Goal: Information Seeking & Learning: Find contact information

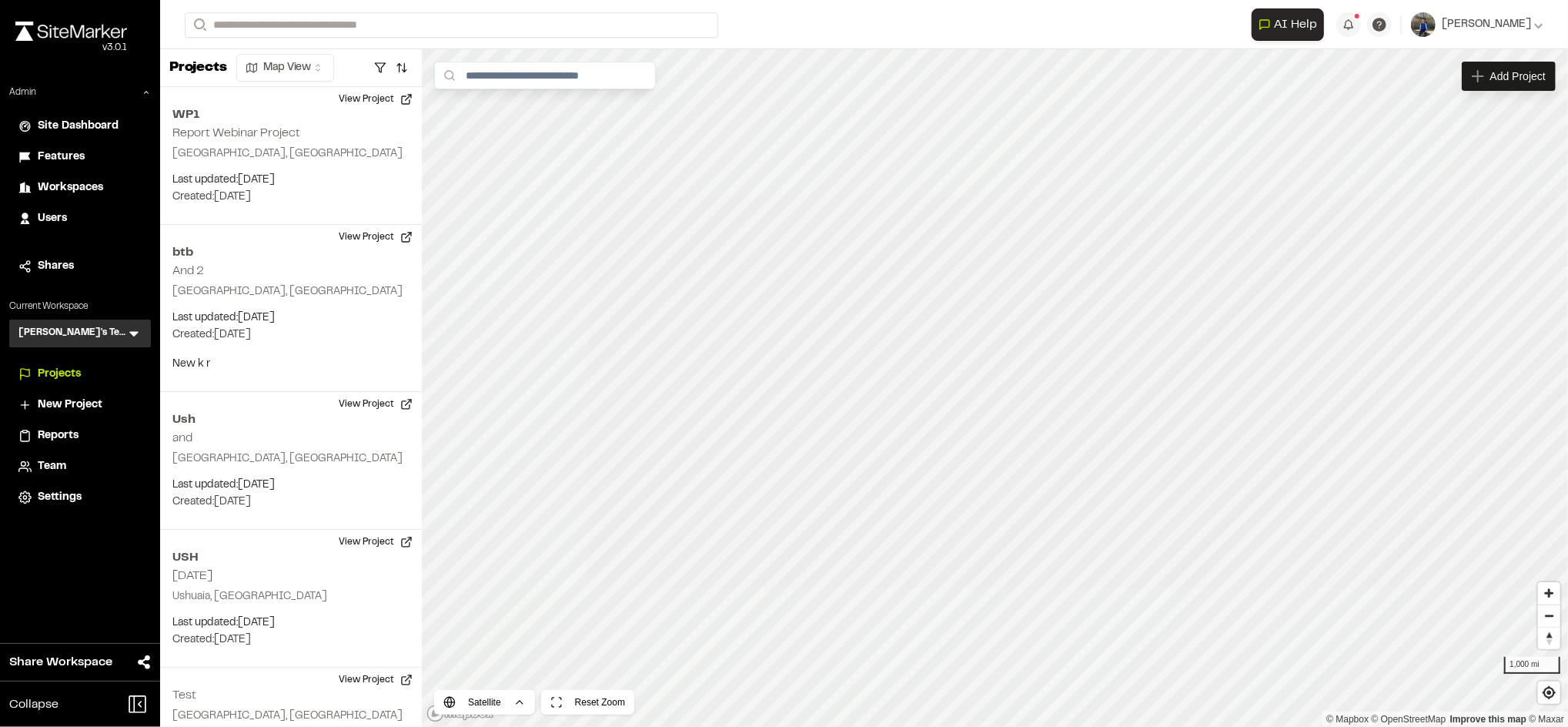
click at [95, 183] on span "Workspaces" at bounding box center [70, 187] width 65 height 17
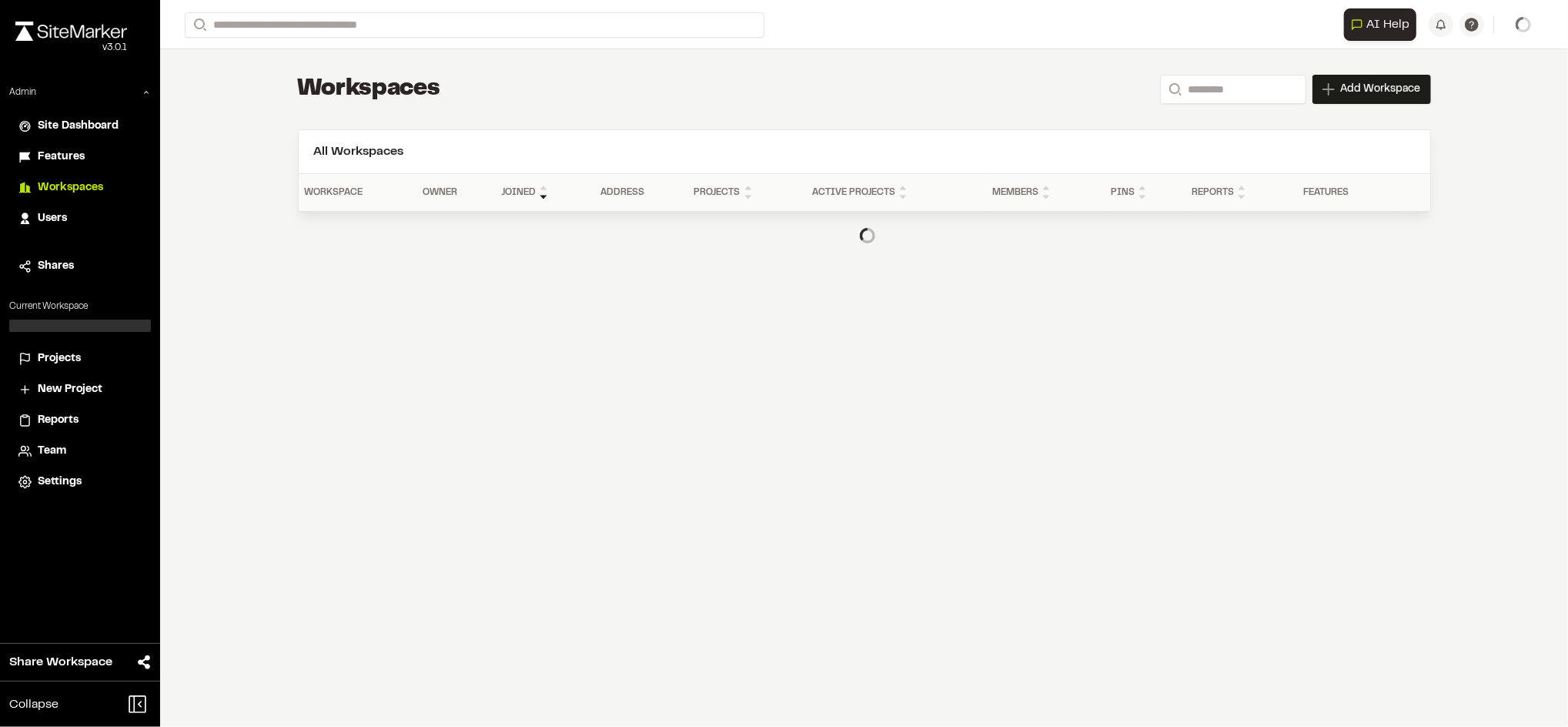
click at [76, 219] on div "Users" at bounding box center [90, 218] width 104 height 17
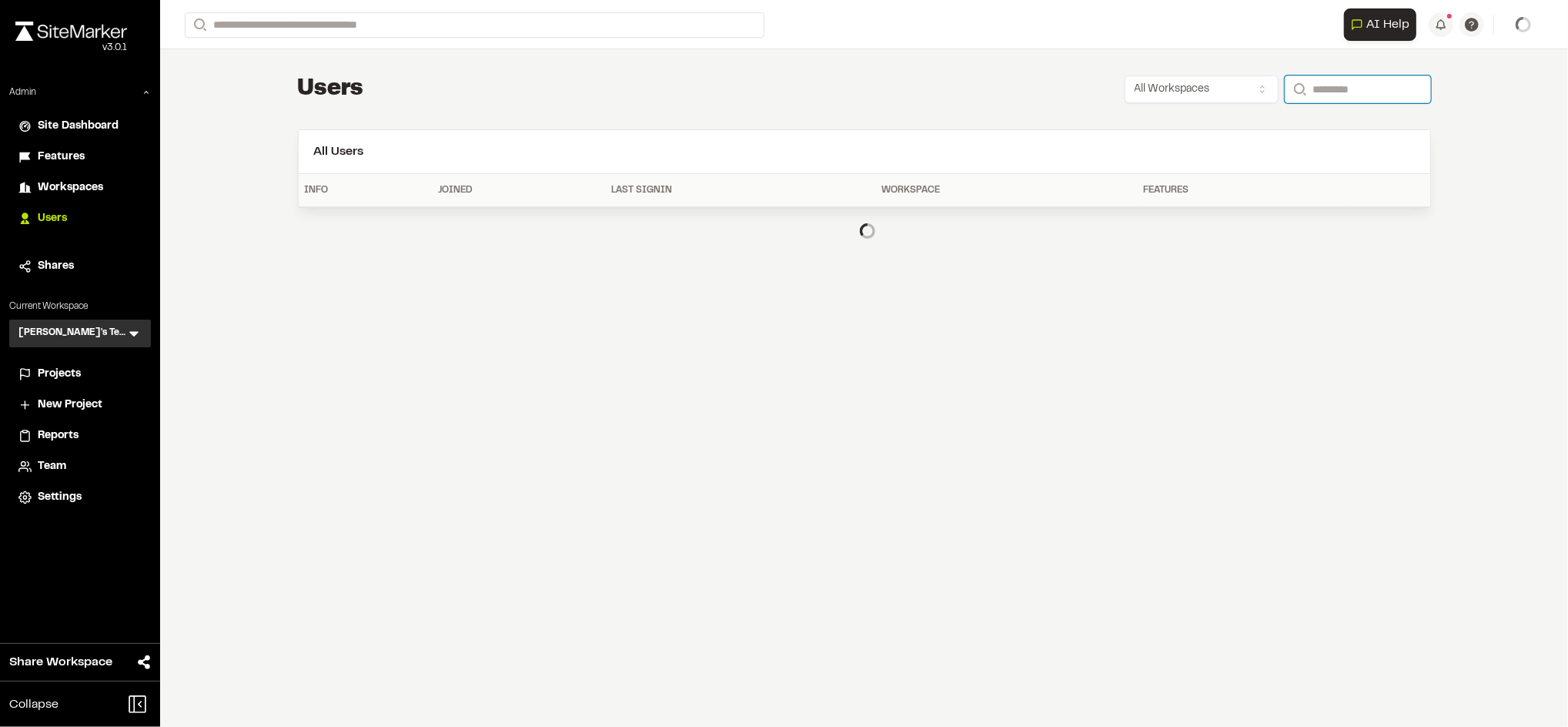
click at [1353, 80] on input "Search" at bounding box center [1358, 90] width 147 height 28
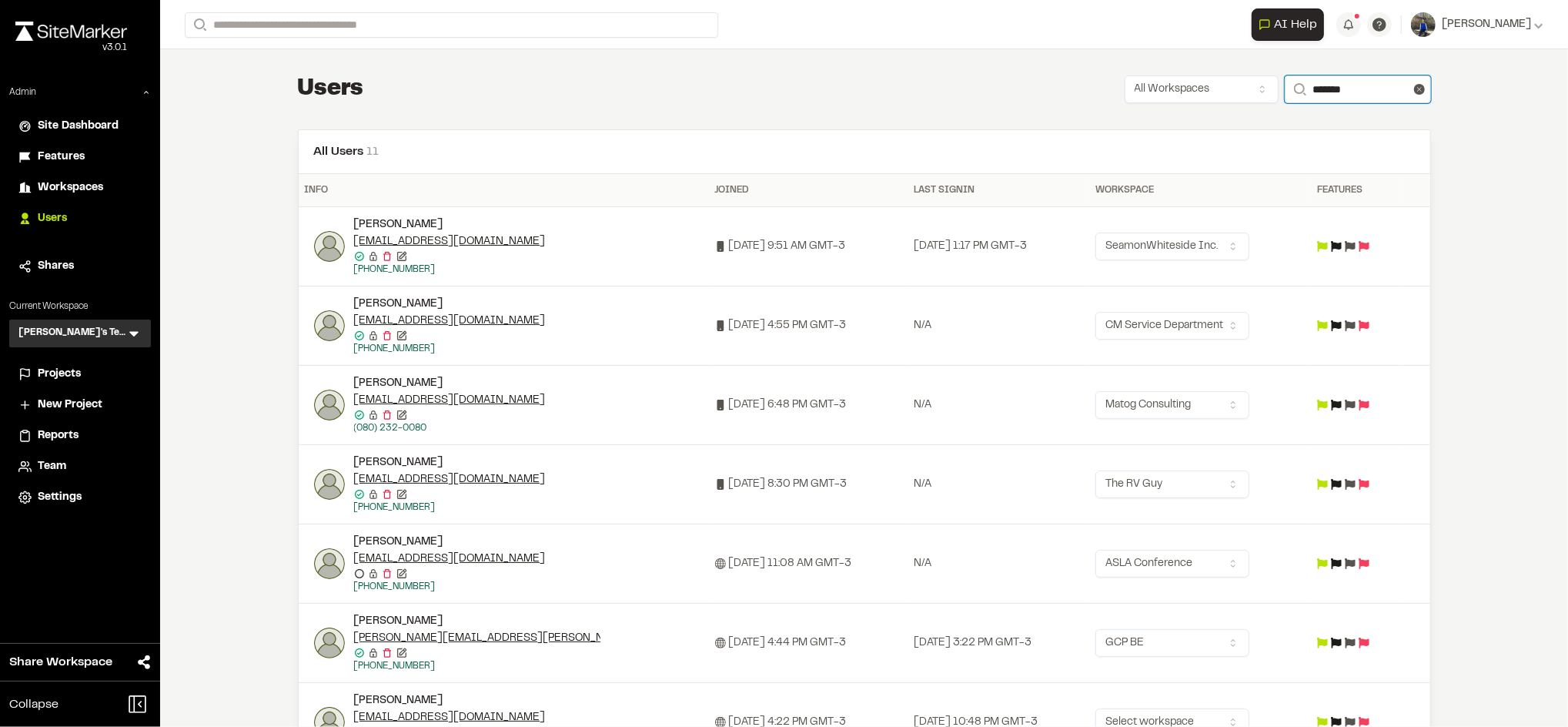
type input "**********"
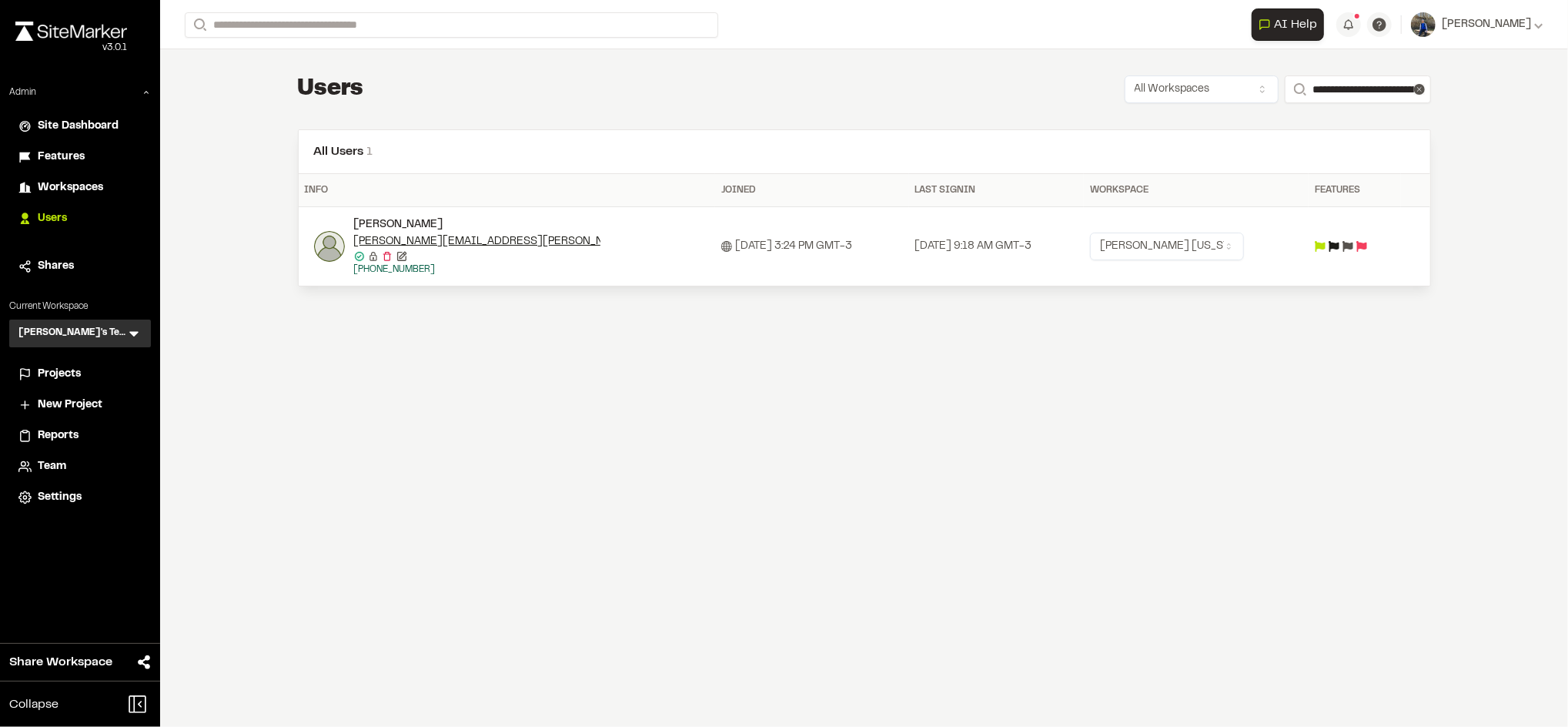
click at [1353, 247] on div at bounding box center [1354, 246] width 79 height 11
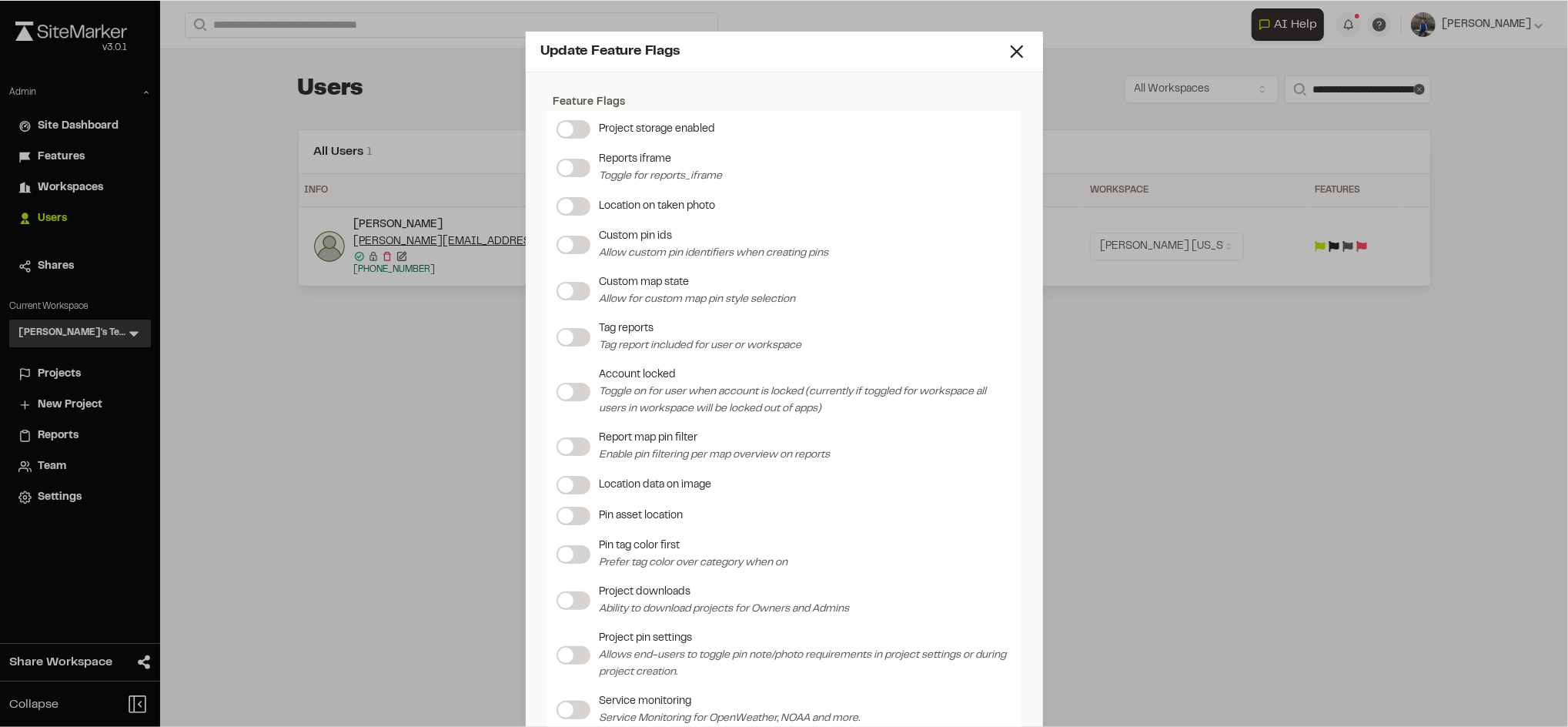
click at [1200, 346] on div "Update Feature Flags Feature Flags Project storage enabled Reports iframe Toggl…" at bounding box center [784, 364] width 1568 height 727
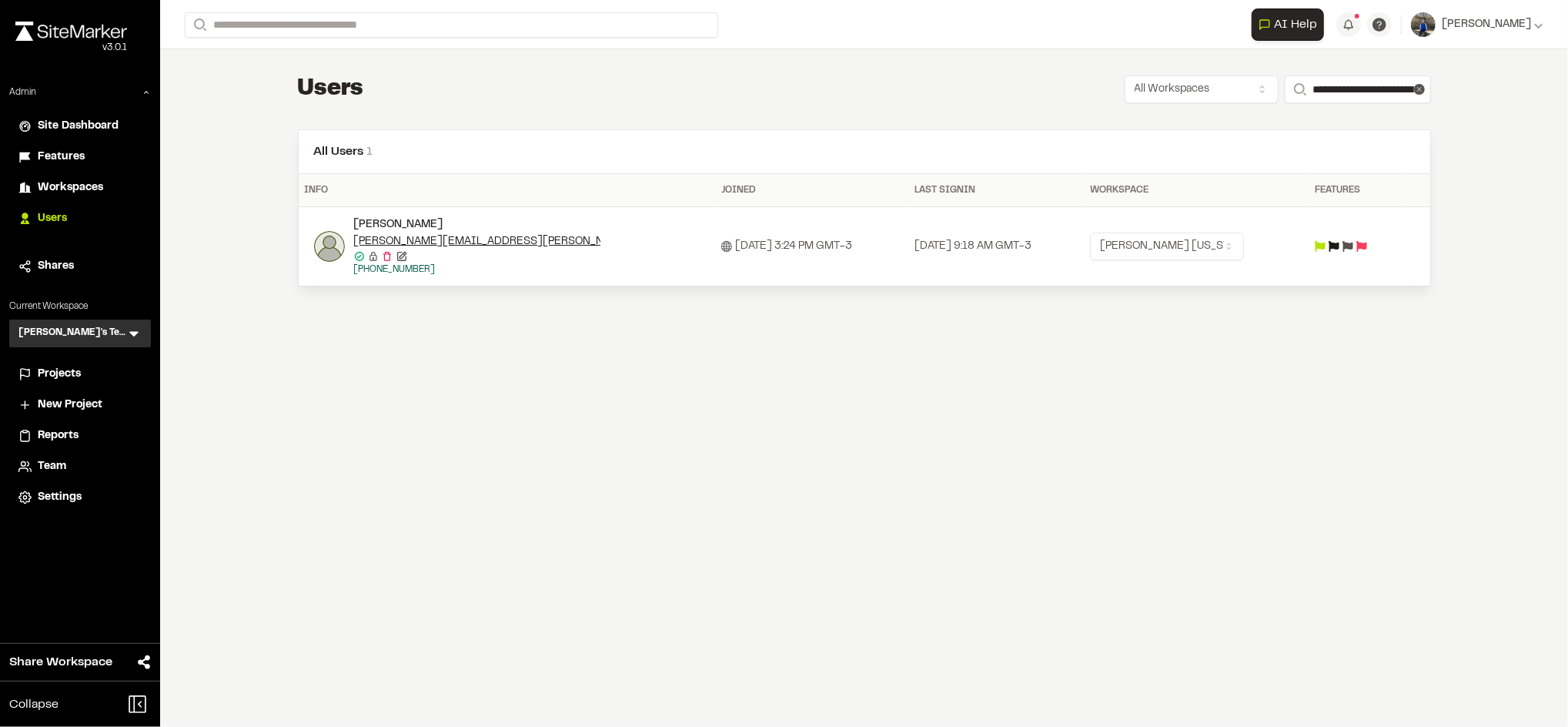
click at [317, 248] on img at bounding box center [329, 246] width 31 height 31
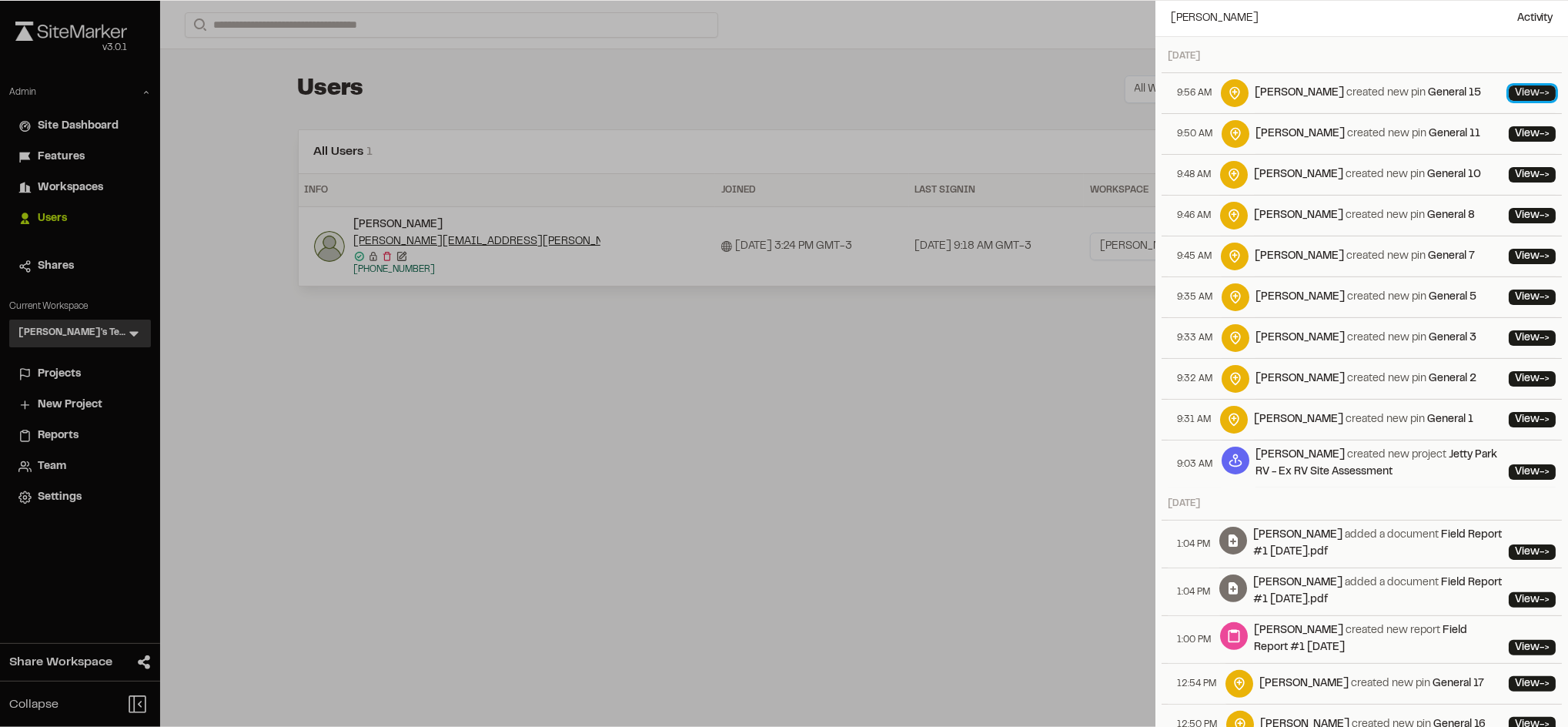
click at [1509, 87] on link "View ->" at bounding box center [1532, 93] width 47 height 15
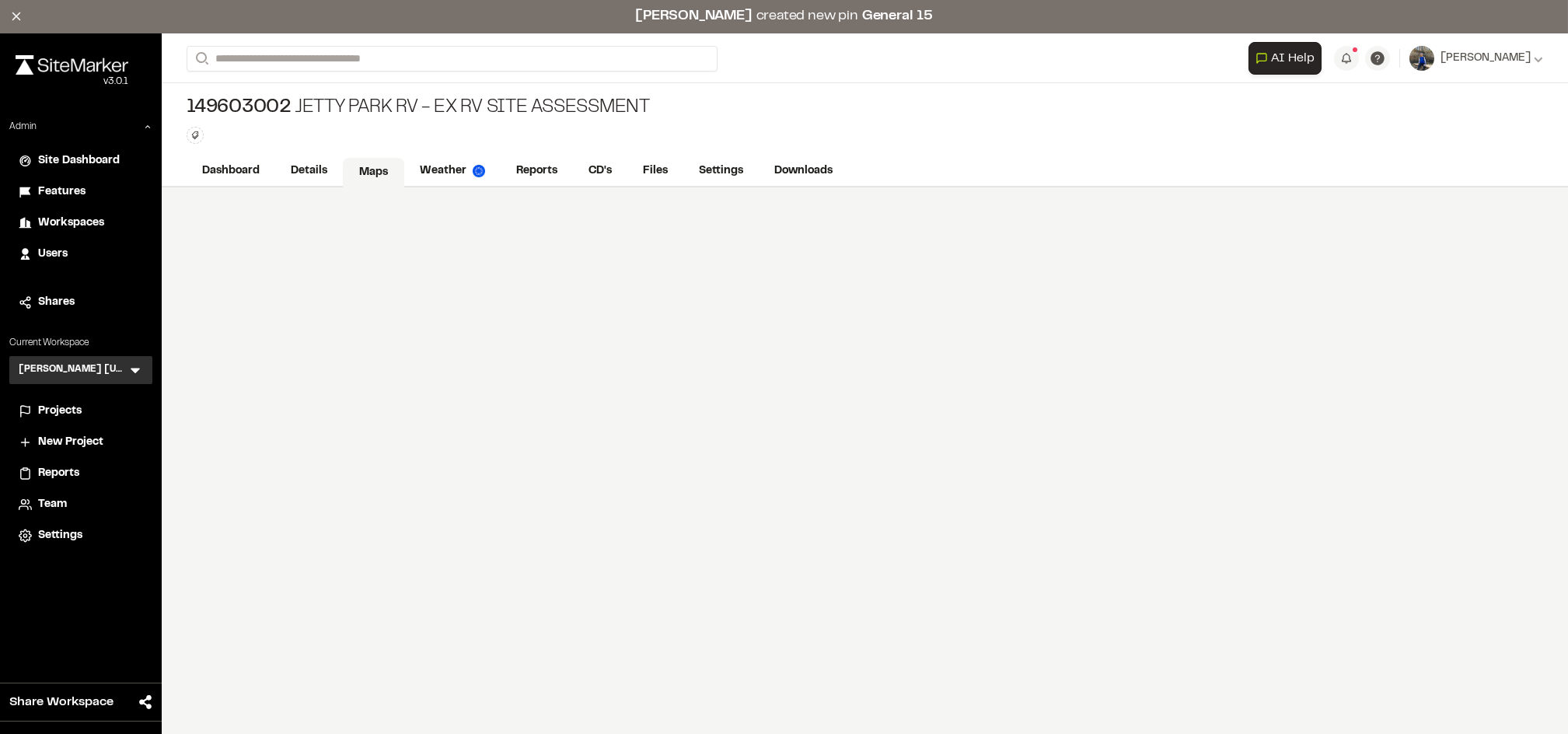
click at [400, 170] on link "Maps" at bounding box center [373, 173] width 62 height 30
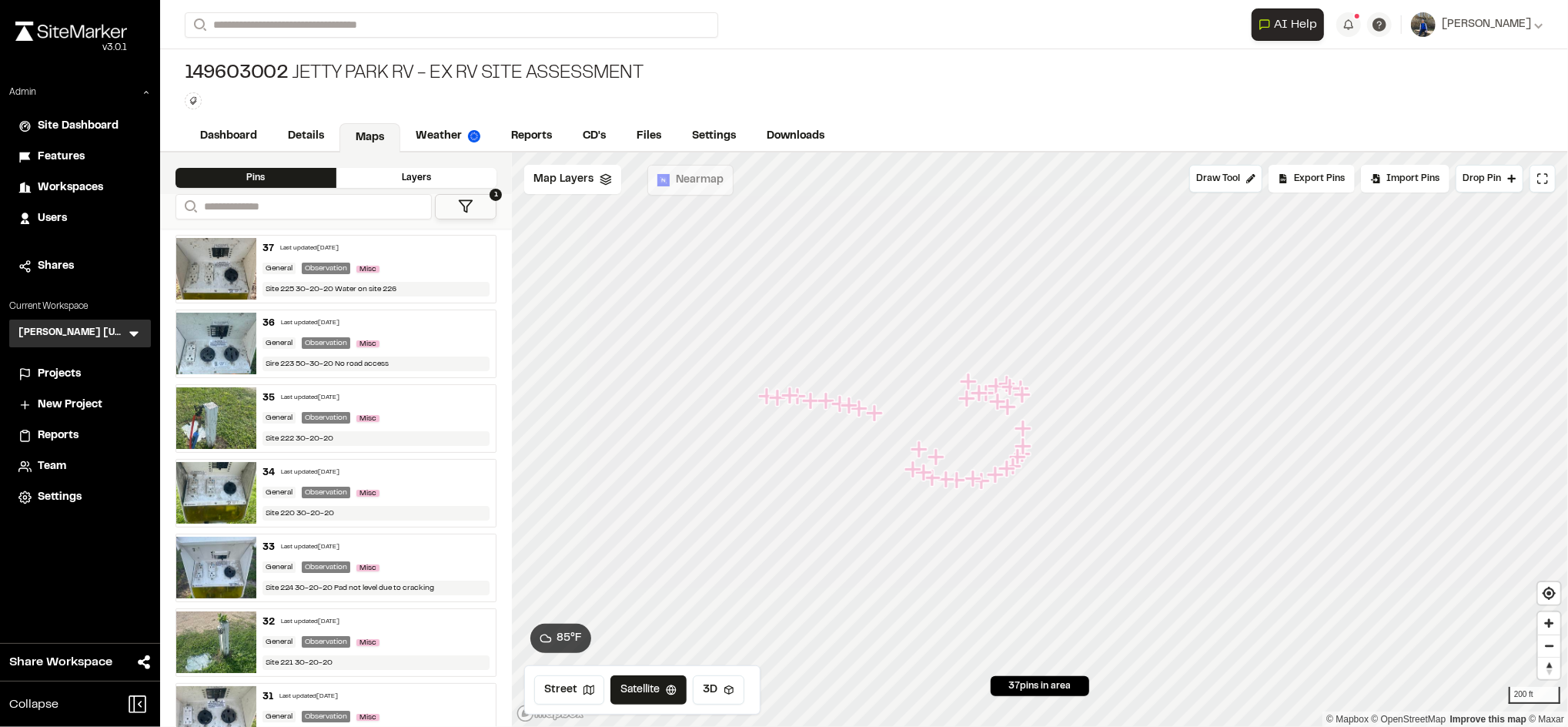
click at [411, 287] on div "Site 225 30-20-20 Water on site 226" at bounding box center [376, 289] width 227 height 15
click at [318, 133] on link "Details" at bounding box center [306, 138] width 68 height 29
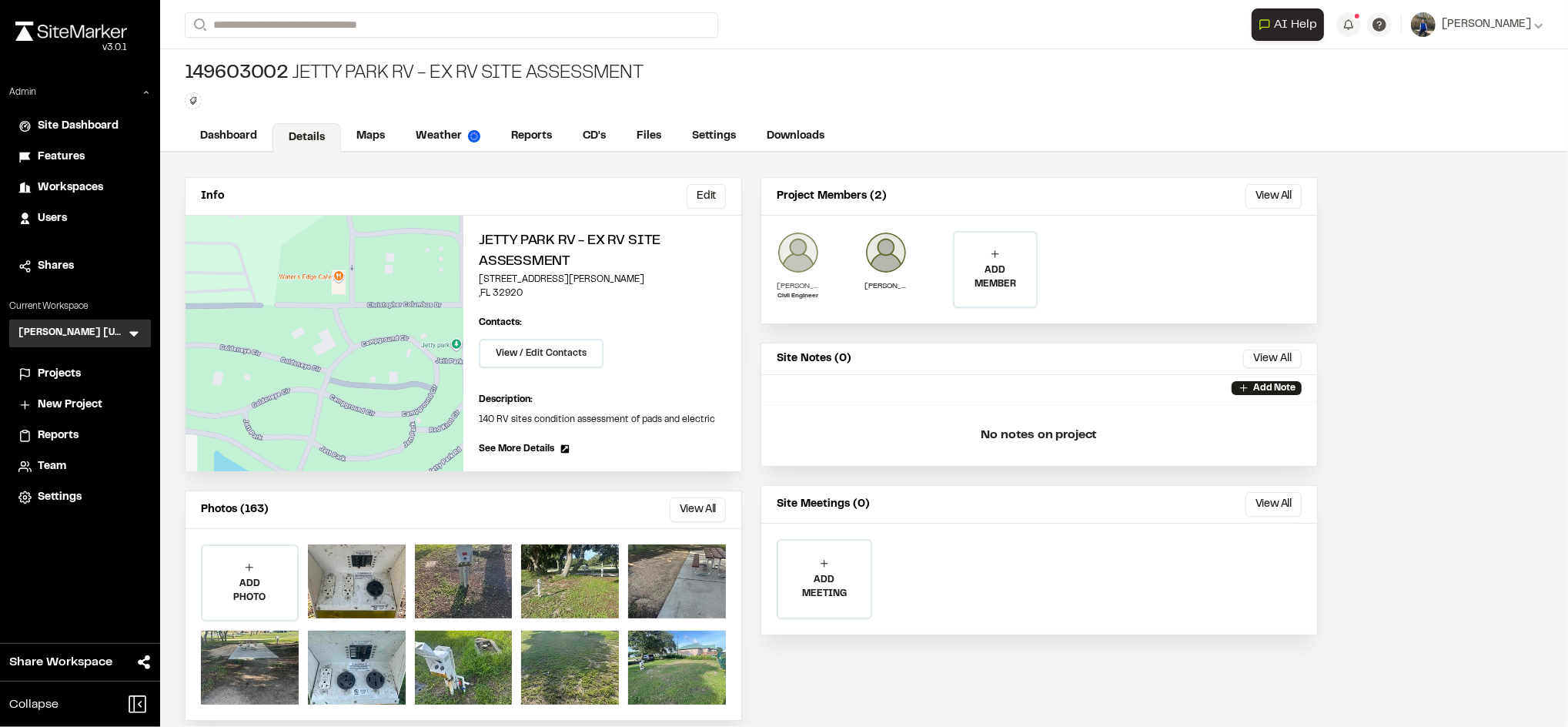
click at [802, 261] on img at bounding box center [797, 252] width 43 height 43
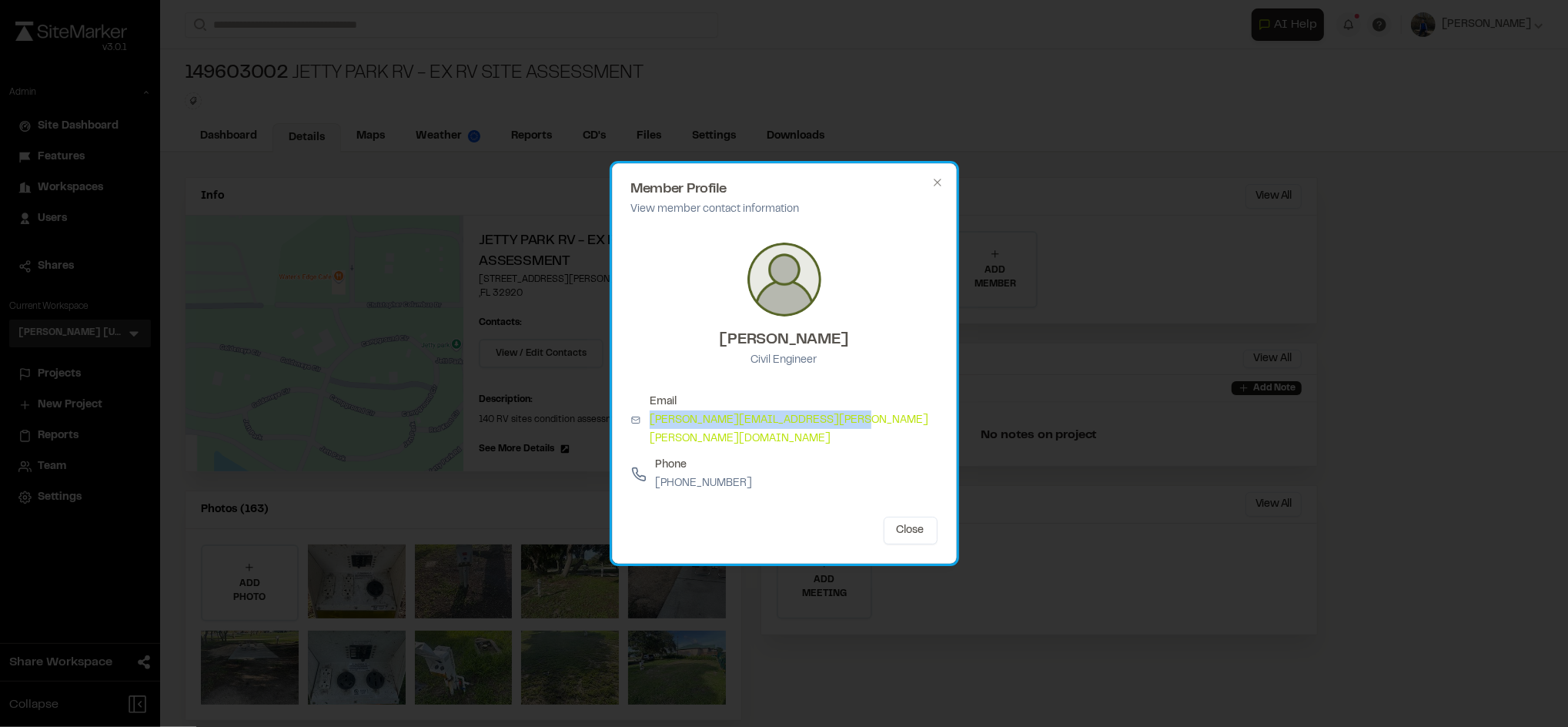
drag, startPoint x: 852, startPoint y: 425, endPoint x: 655, endPoint y: 431, distance: 197.1
click at [655, 431] on div "Email matthew.gillespie@kimley-horn.com" at bounding box center [784, 421] width 306 height 54
copy link "matthew.gillespie@kimley-horn.com"
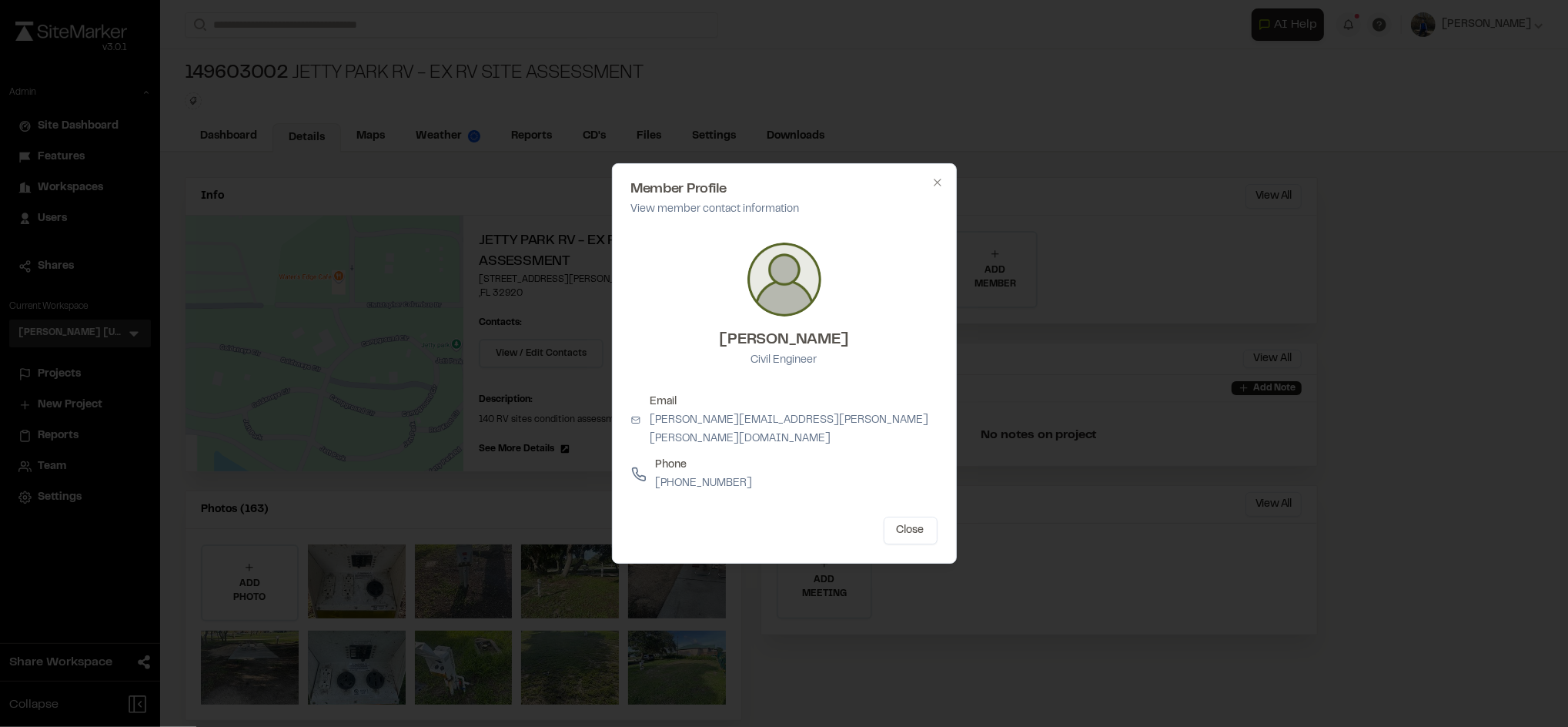
click at [1130, 121] on div at bounding box center [784, 364] width 1568 height 727
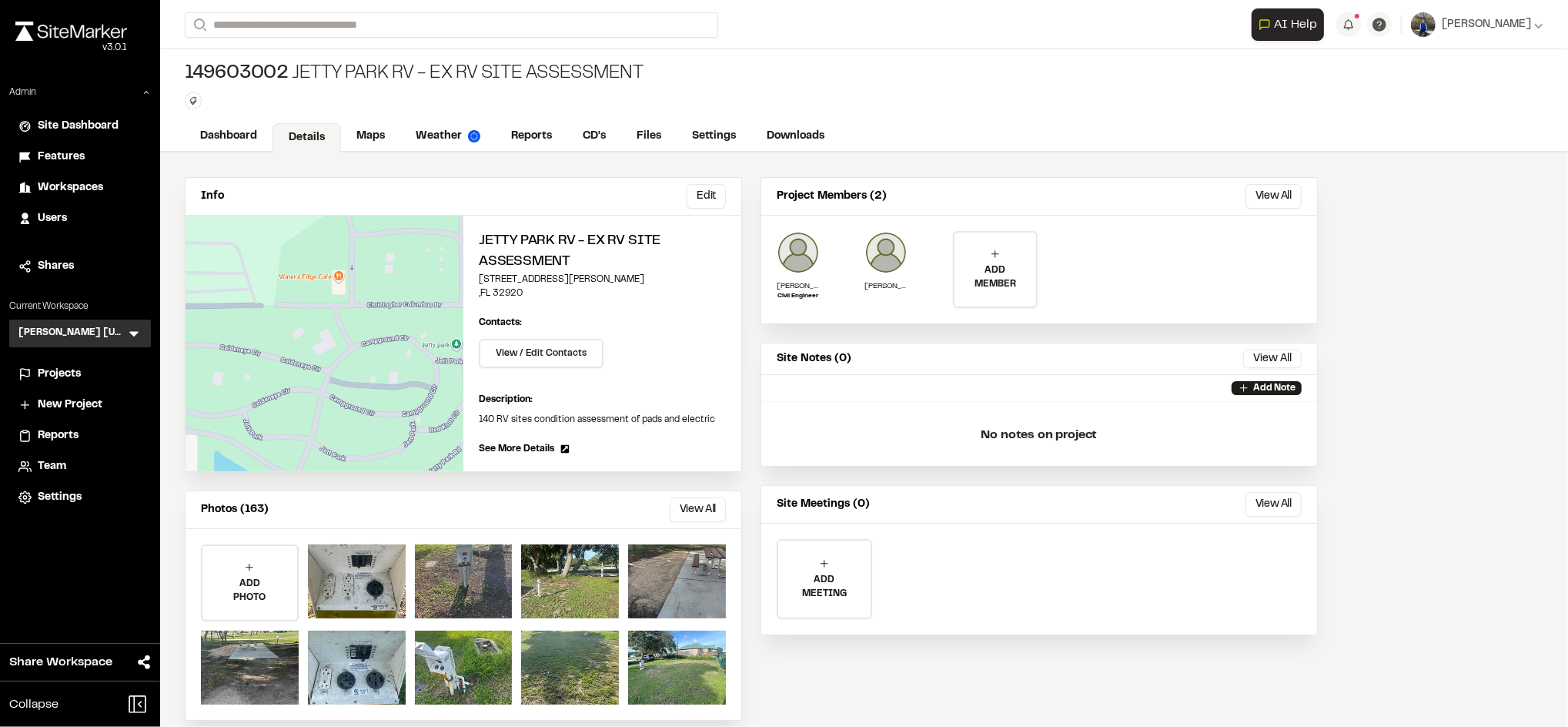
click at [360, 118] on div "149603002 Jetty Park RV - Ex RV Site Assessment Type Enter or comma to add tag." at bounding box center [864, 85] width 1408 height 73
click at [367, 132] on link "Maps" at bounding box center [371, 138] width 61 height 29
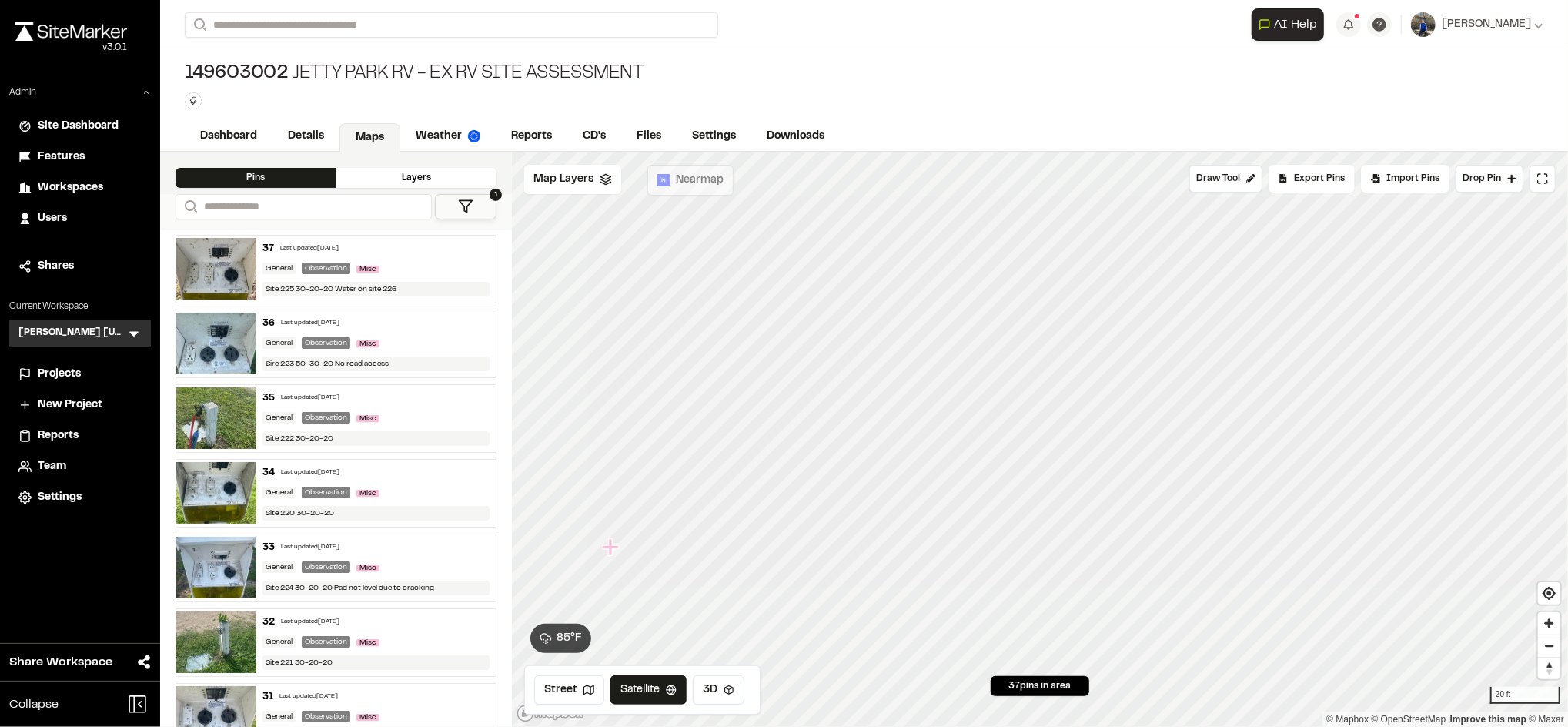
click at [425, 247] on div "37 Last updated Sep 17, 2025" at bounding box center [376, 249] width 227 height 14
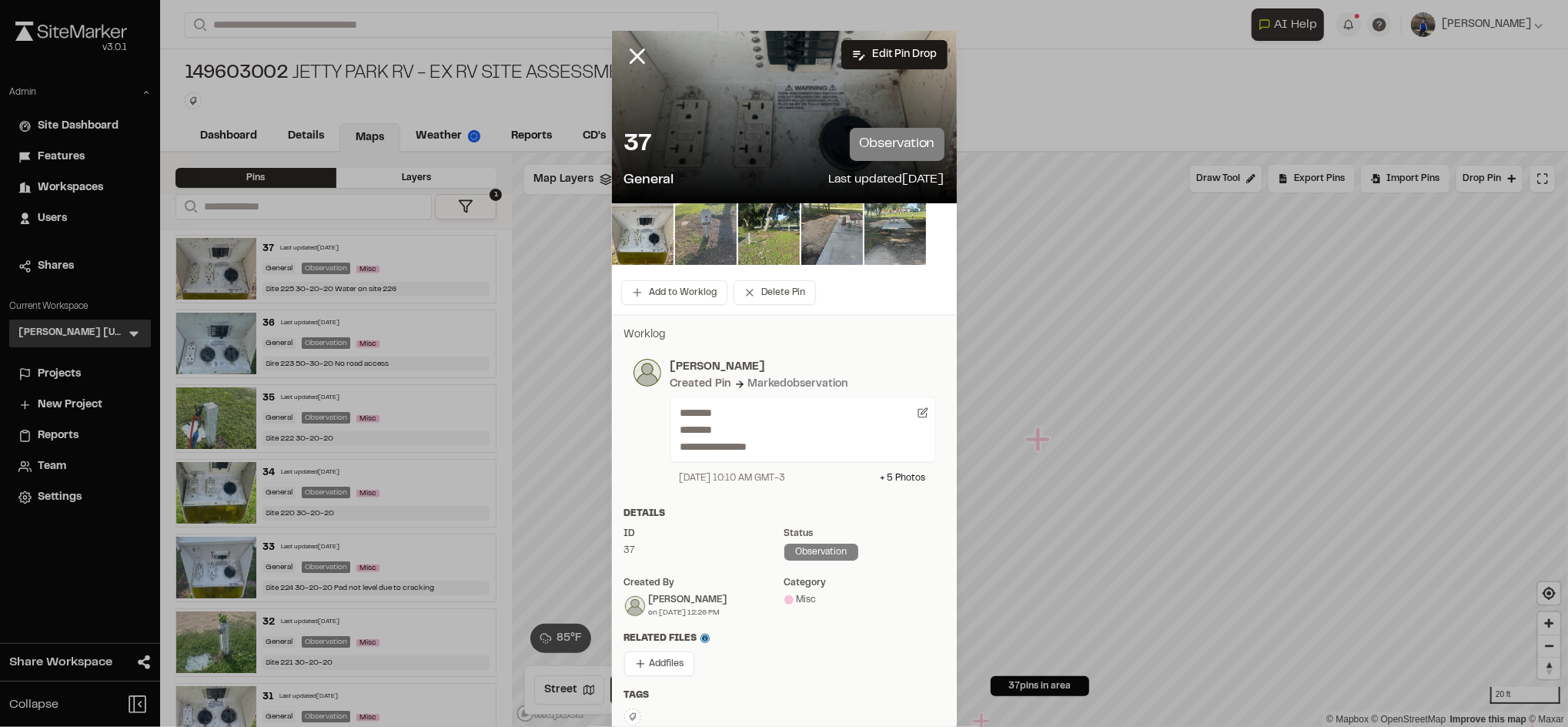
click at [695, 249] on img at bounding box center [706, 234] width 62 height 62
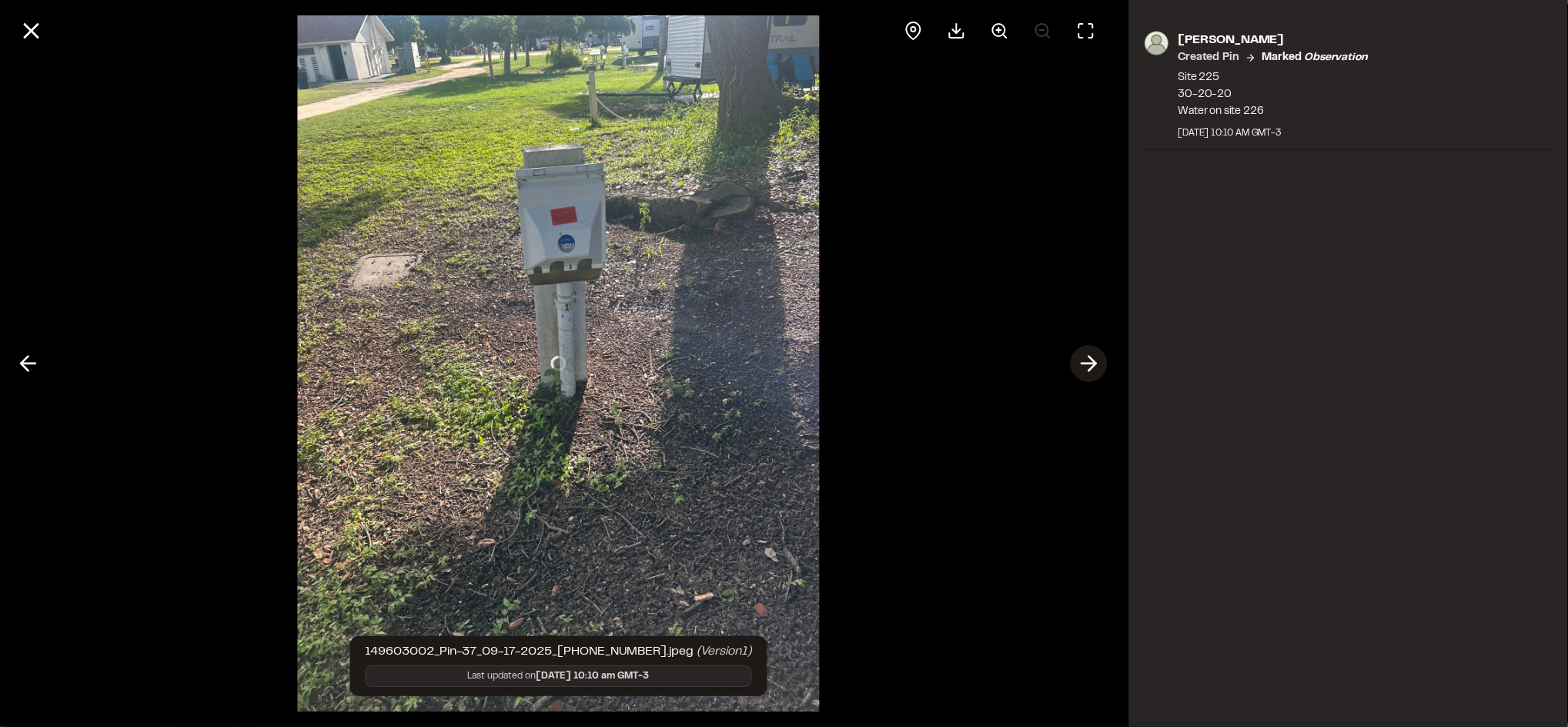
click at [1098, 364] on icon at bounding box center [1088, 364] width 24 height 26
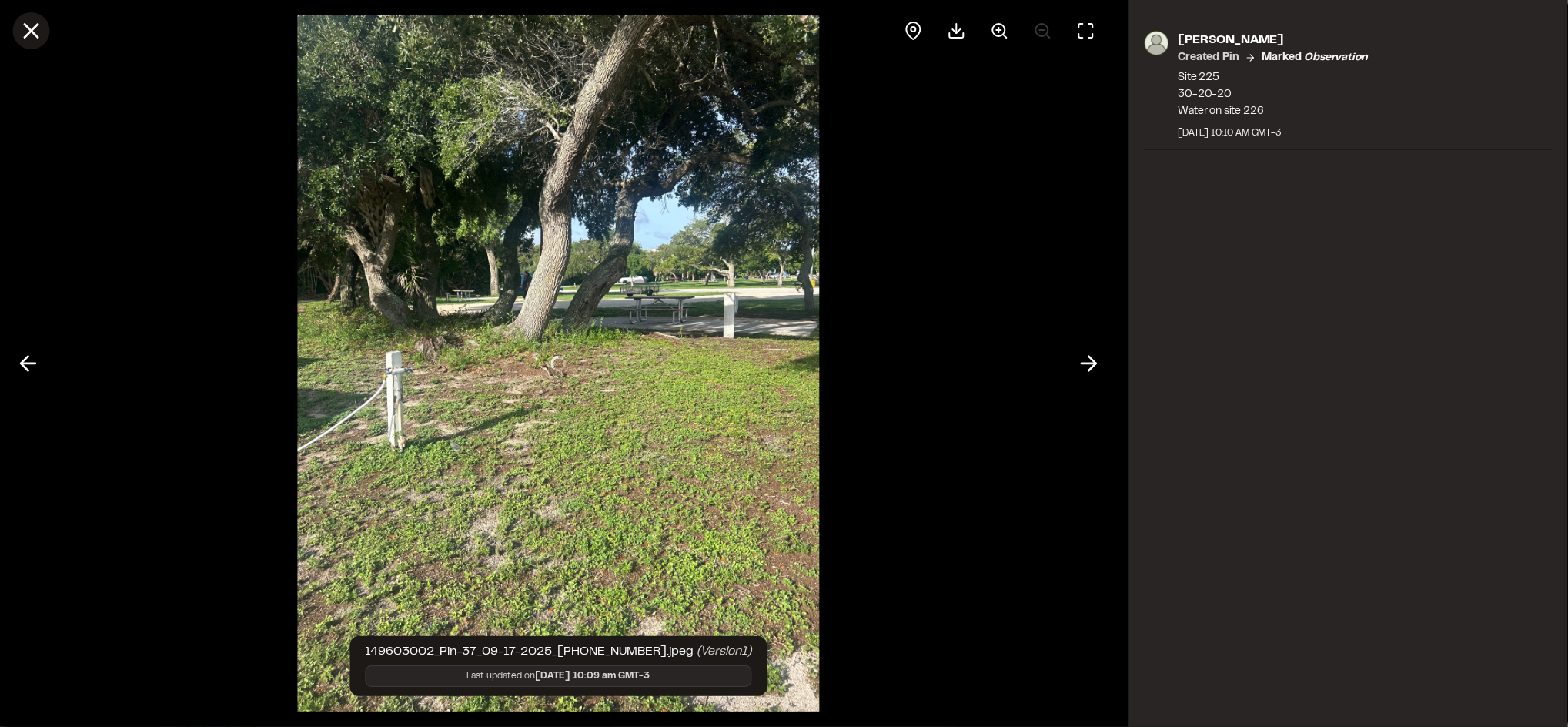
click at [38, 32] on icon at bounding box center [31, 31] width 26 height 26
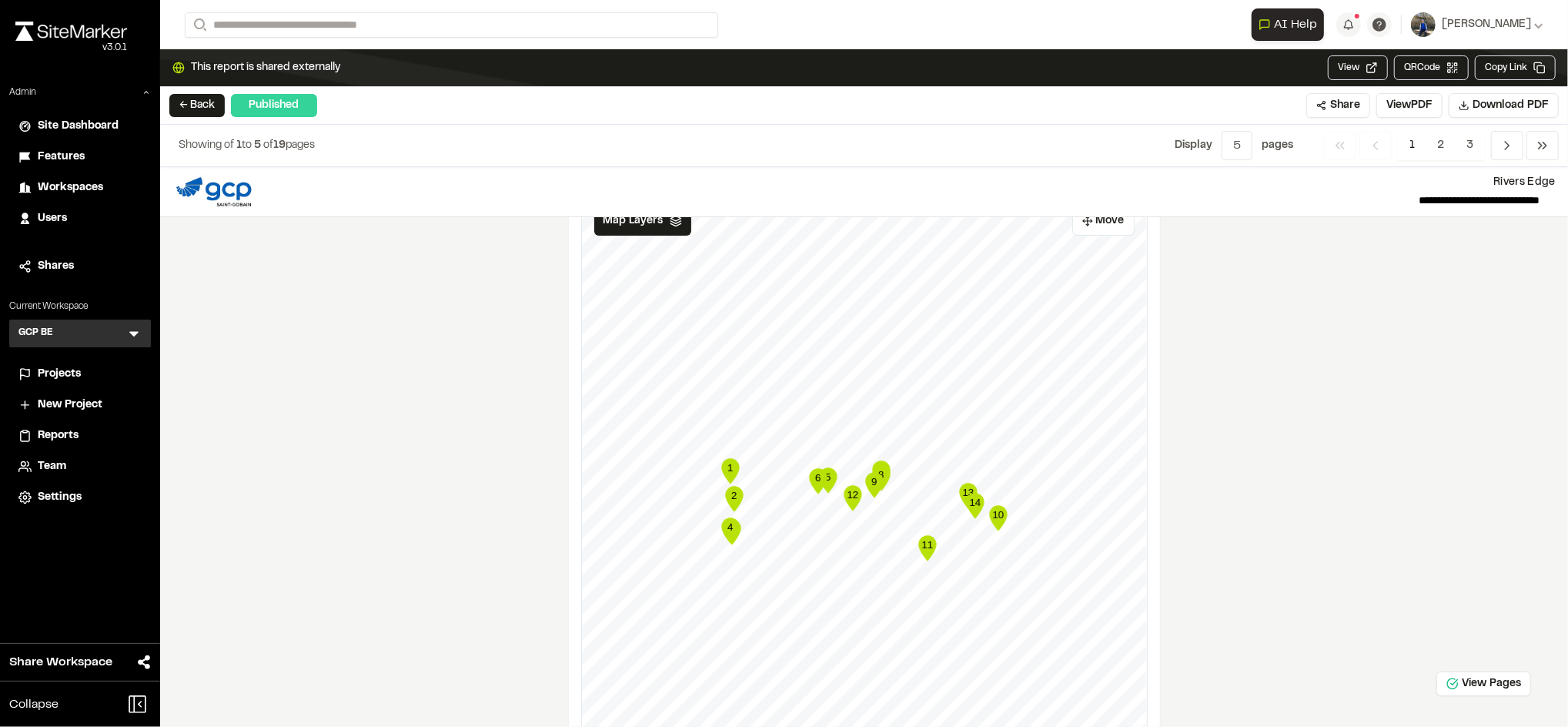
scroll to position [4995, 0]
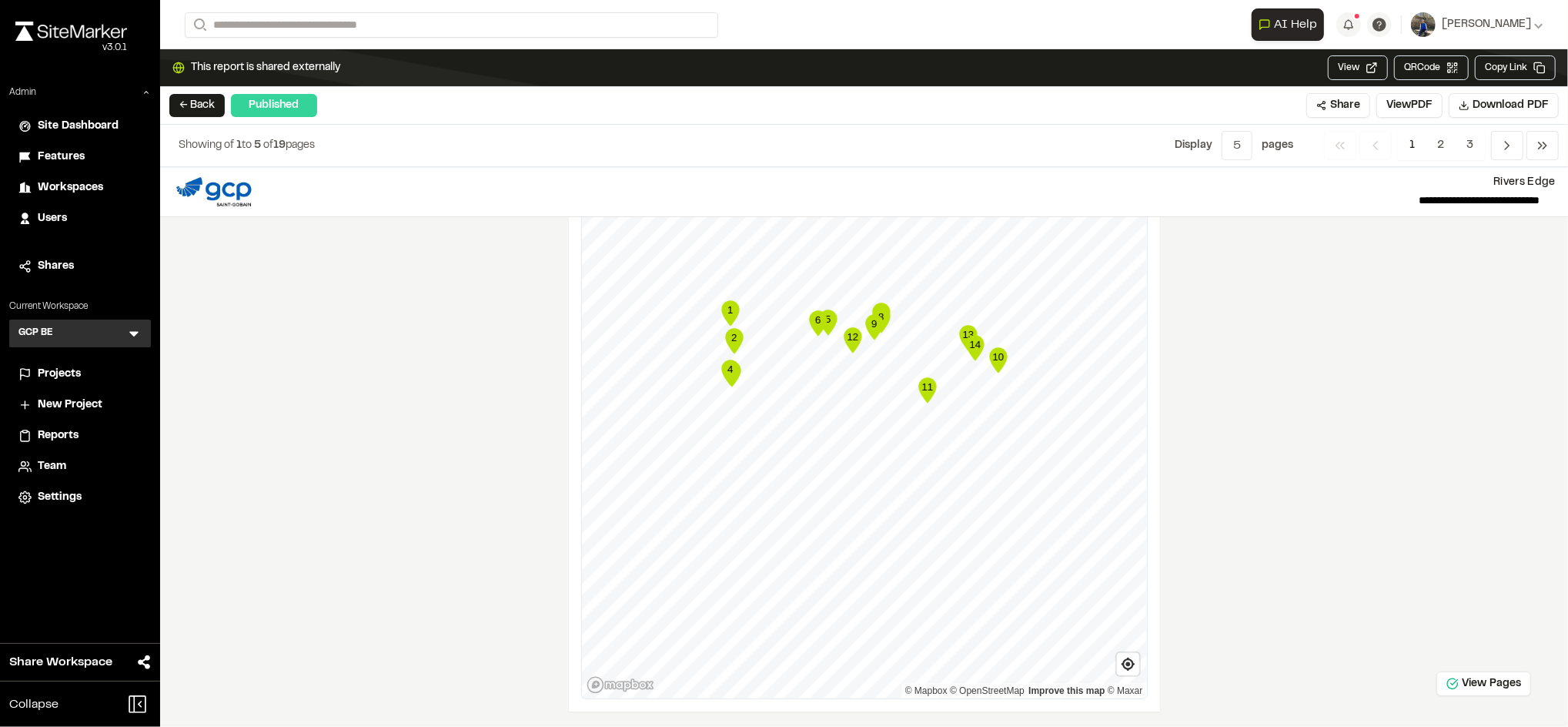
click at [451, 358] on div "**********" at bounding box center [864, 447] width 1408 height 560
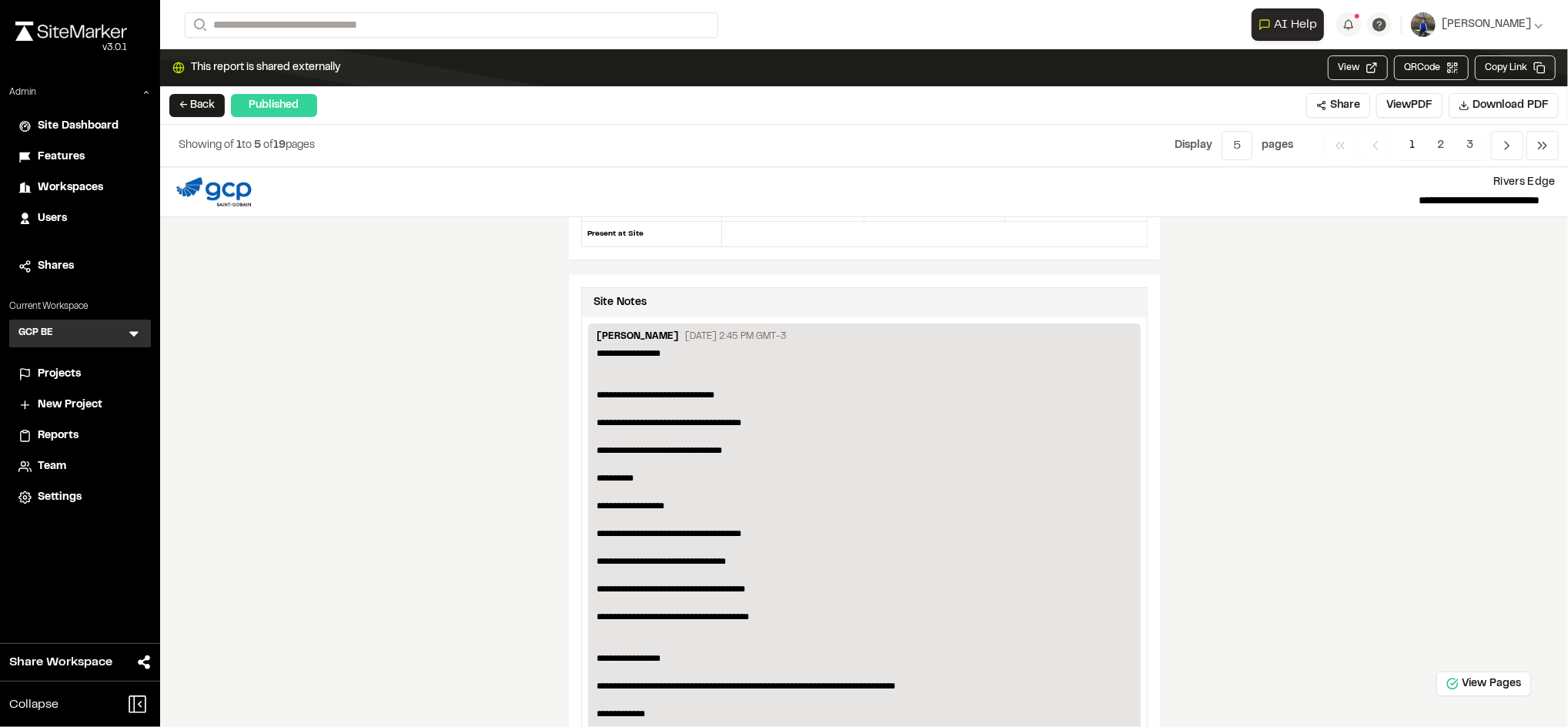
scroll to position [0, 0]
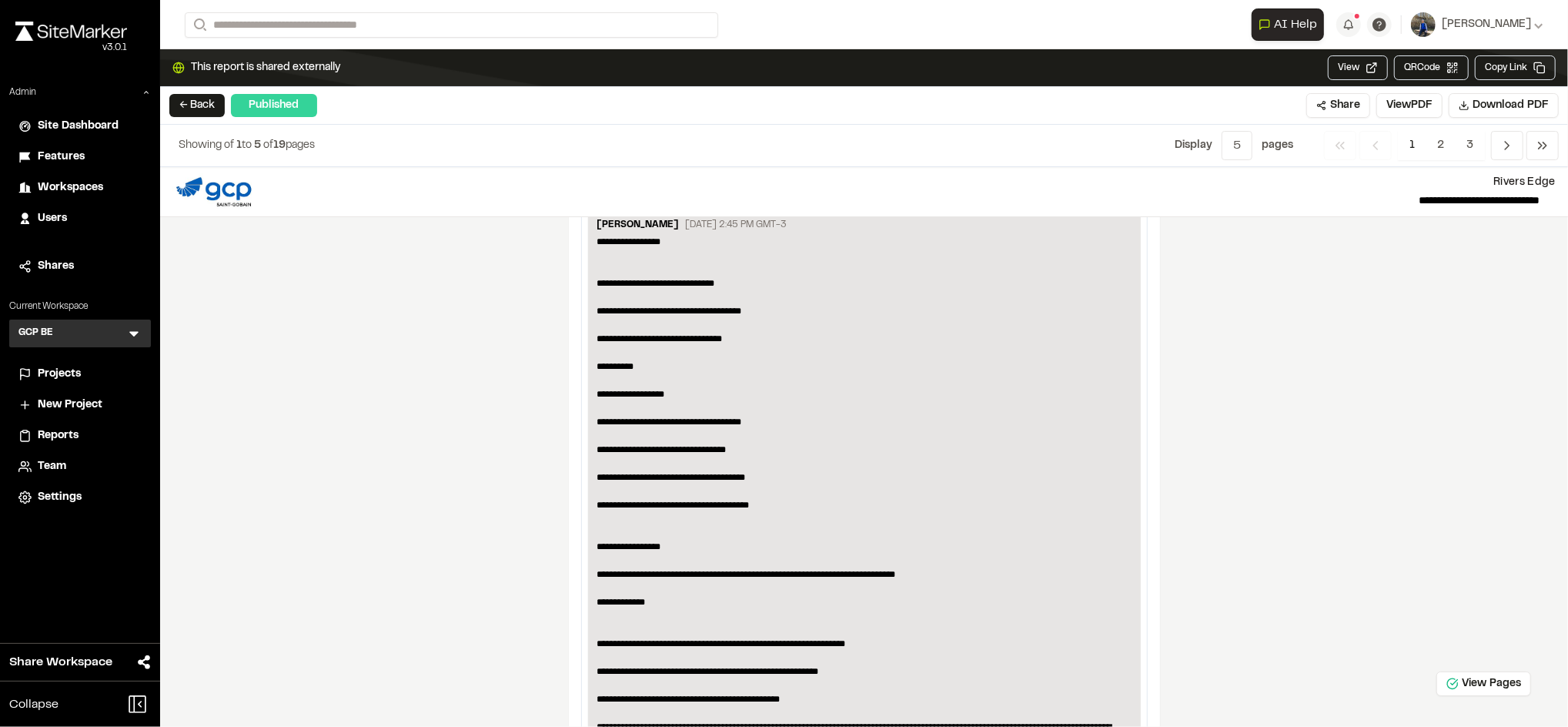
scroll to position [634, 0]
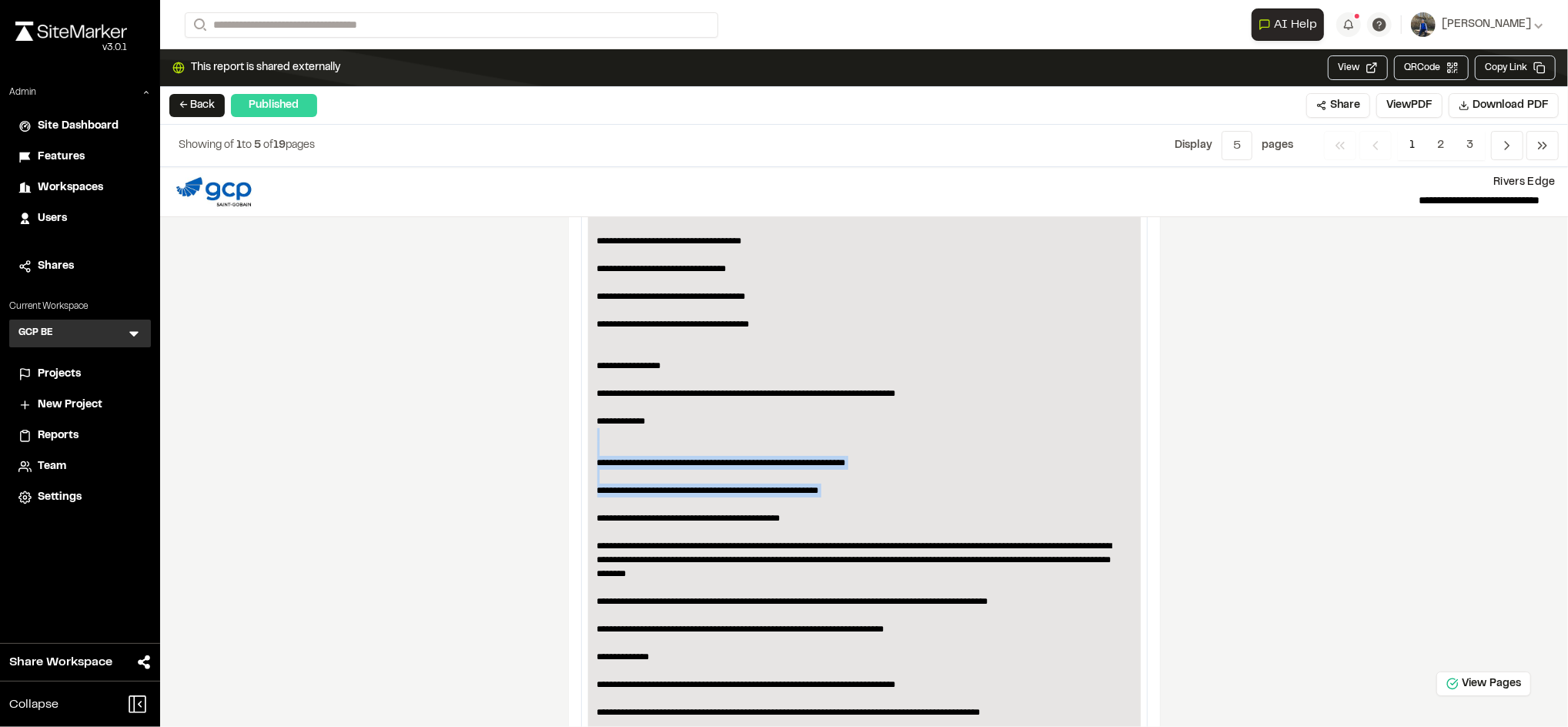
drag, startPoint x: 376, startPoint y: 447, endPoint x: 815, endPoint y: 515, distance: 444.2
click at [815, 515] on div "**********" at bounding box center [864, 447] width 1408 height 560
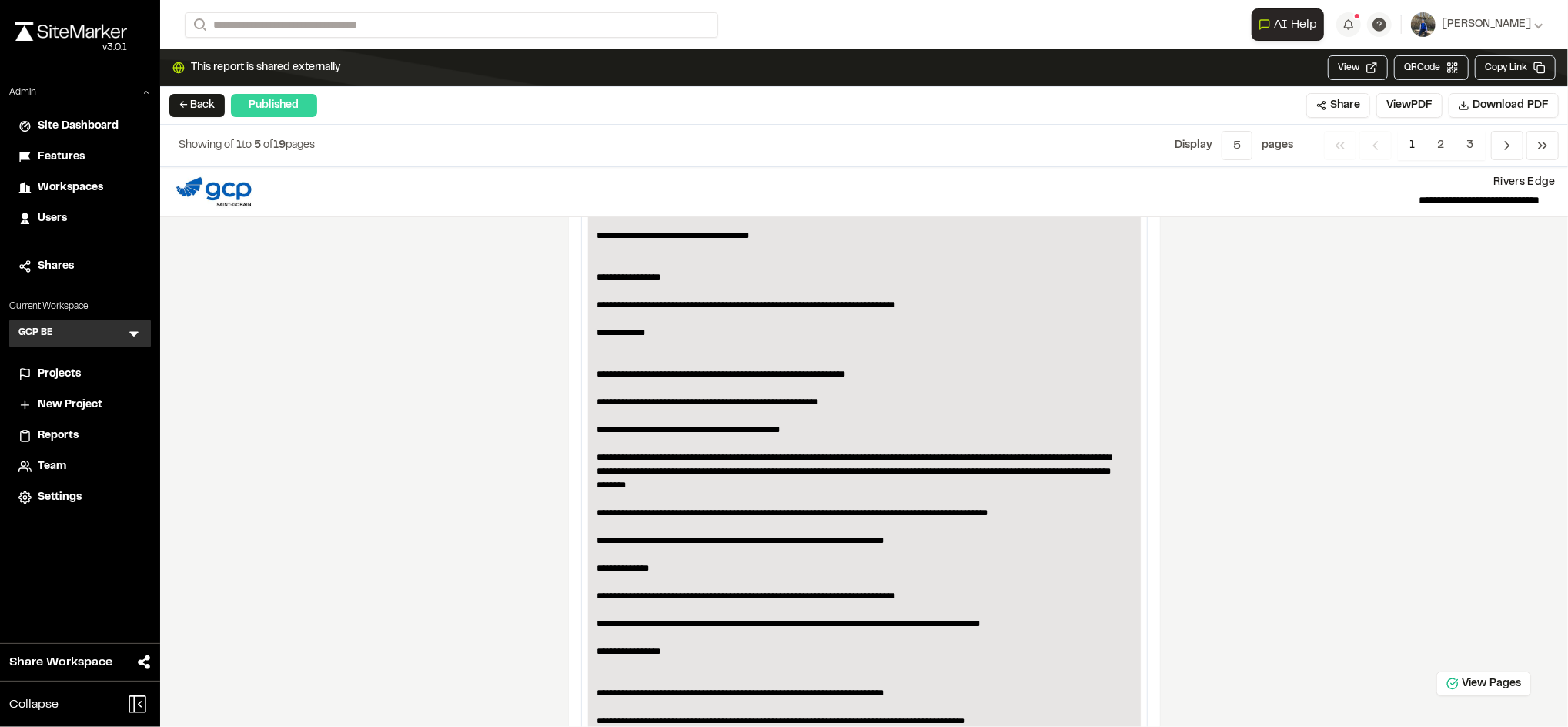
click at [968, 587] on p "**********" at bounding box center [864, 346] width 534 height 762
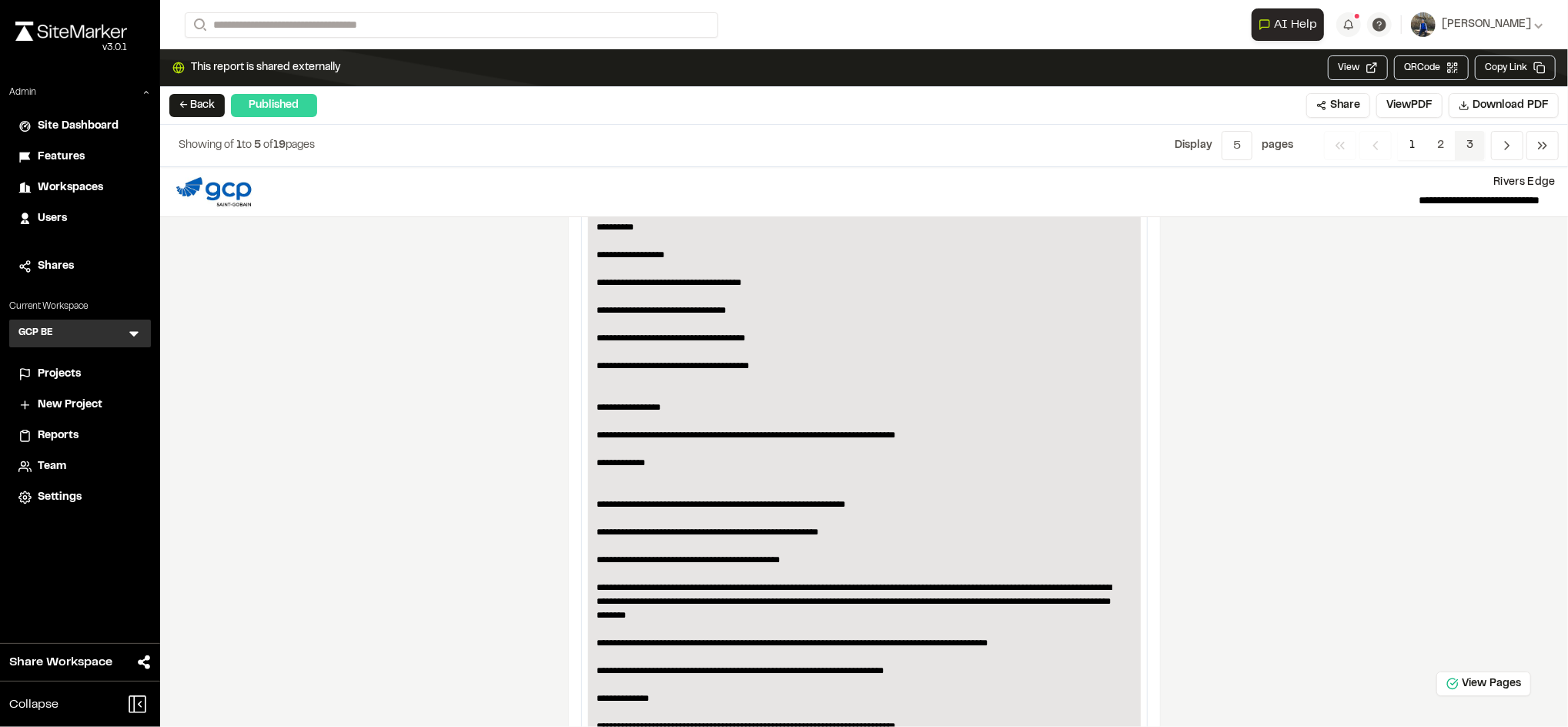
scroll to position [597, 0]
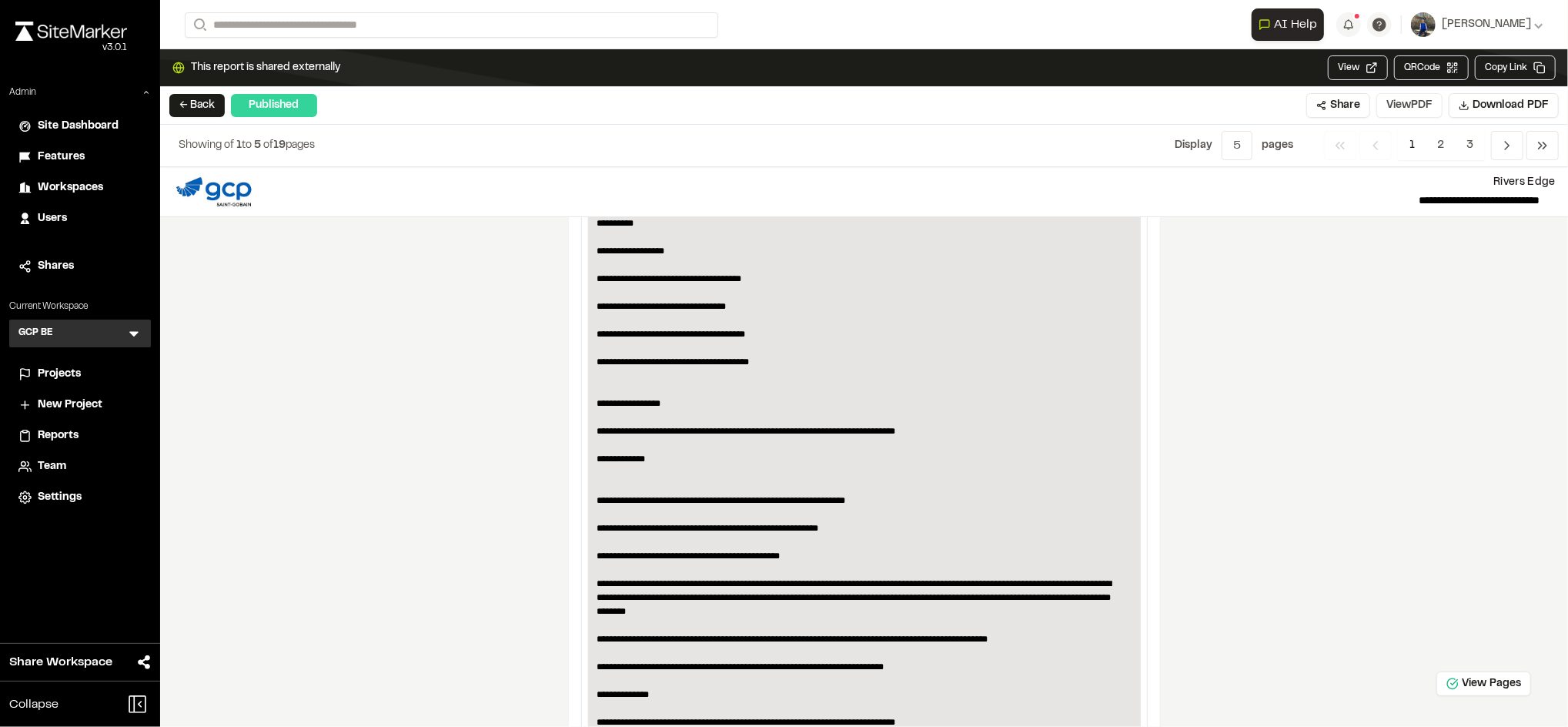
click at [1407, 99] on button "View PDF" at bounding box center [1408, 105] width 66 height 24
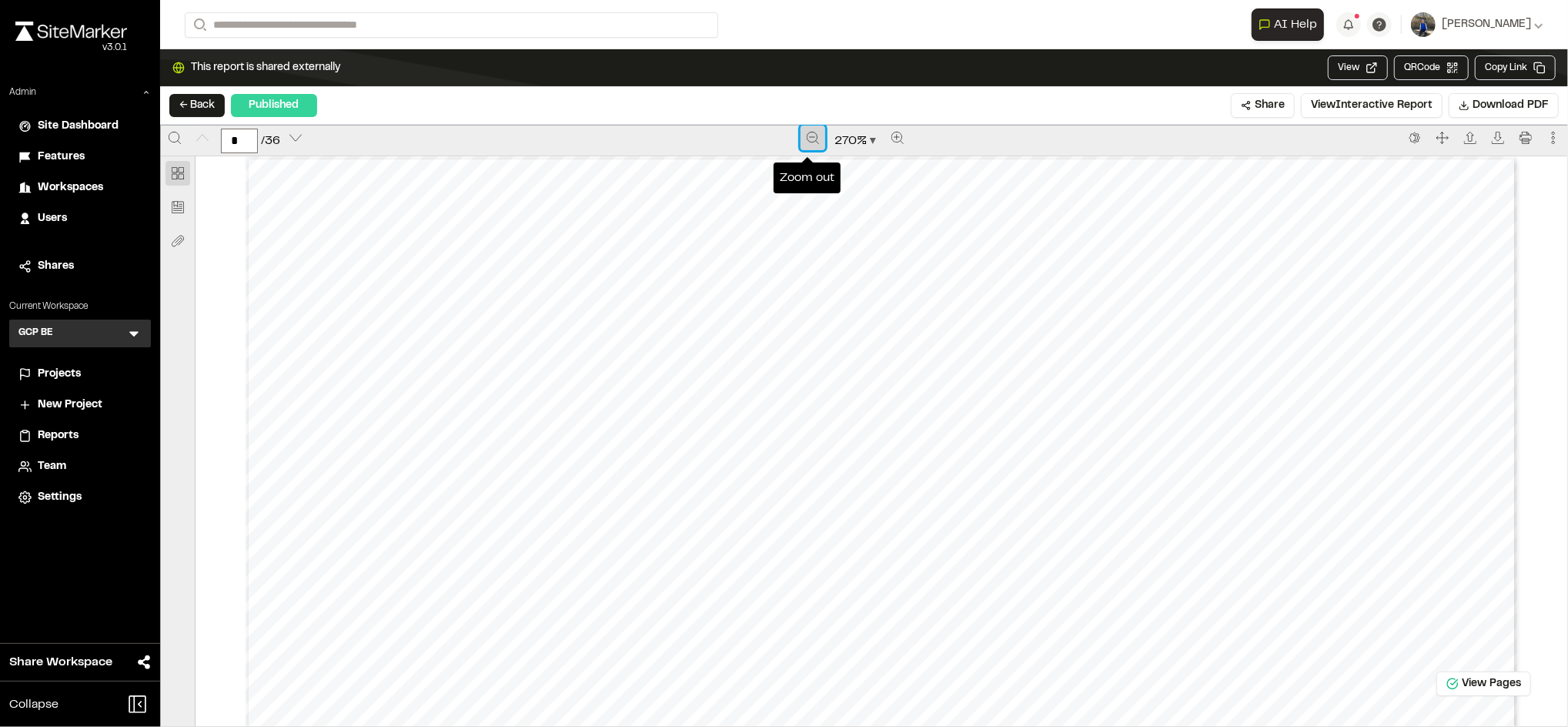
click at [809, 143] on icon "Zoom out" at bounding box center [812, 138] width 12 height 12
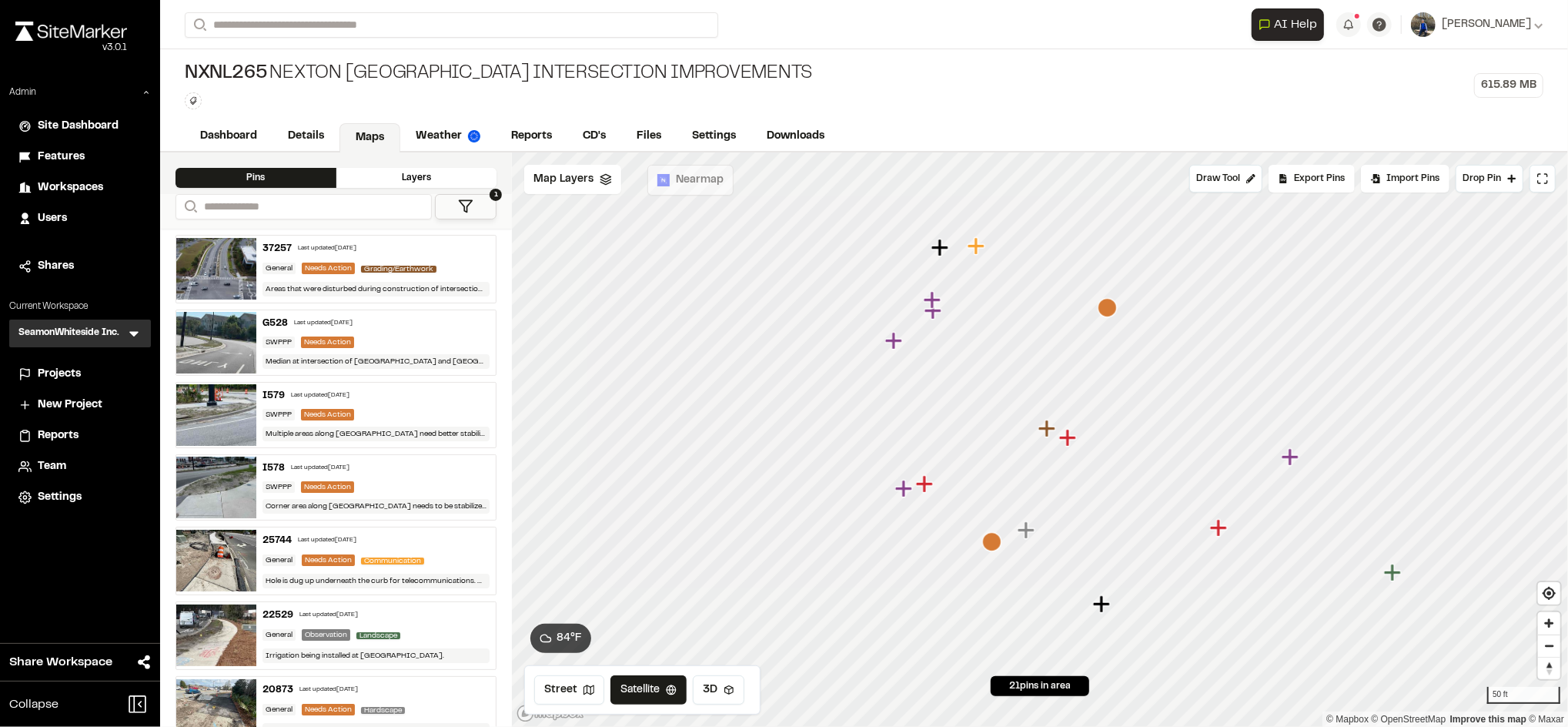
click at [428, 266] on span "Grading/Earthwork" at bounding box center [398, 269] width 76 height 7
click at [308, 133] on link "Details" at bounding box center [306, 138] width 68 height 29
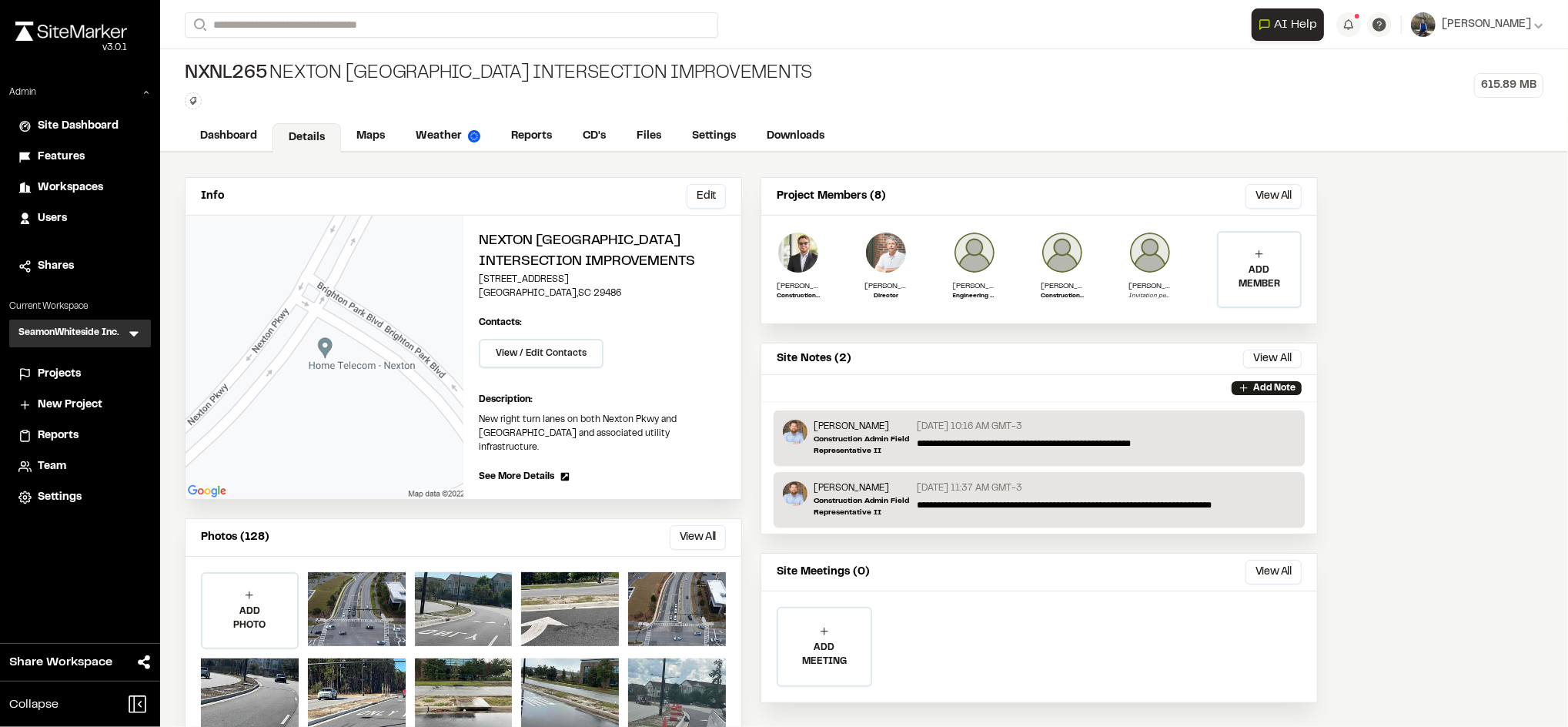
click at [1191, 719] on div "**********" at bounding box center [1039, 462] width 557 height 571
